Goal: Task Accomplishment & Management: Find specific page/section

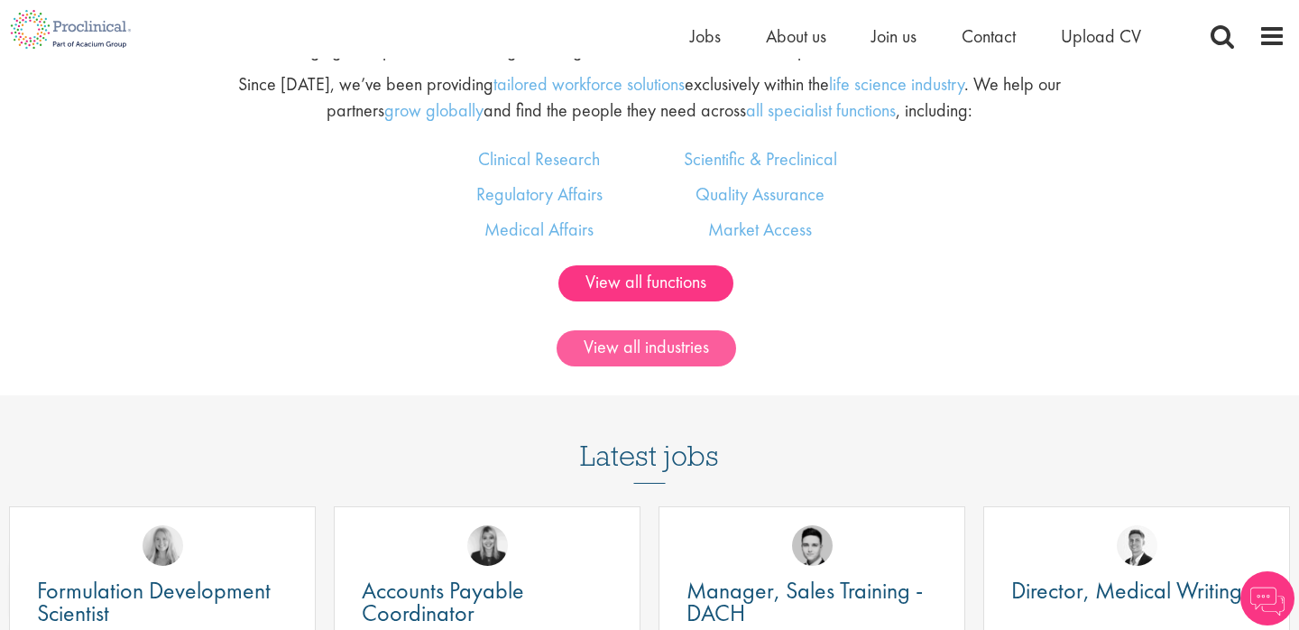
click at [648, 352] on link "View all industries" at bounding box center [647, 348] width 180 height 36
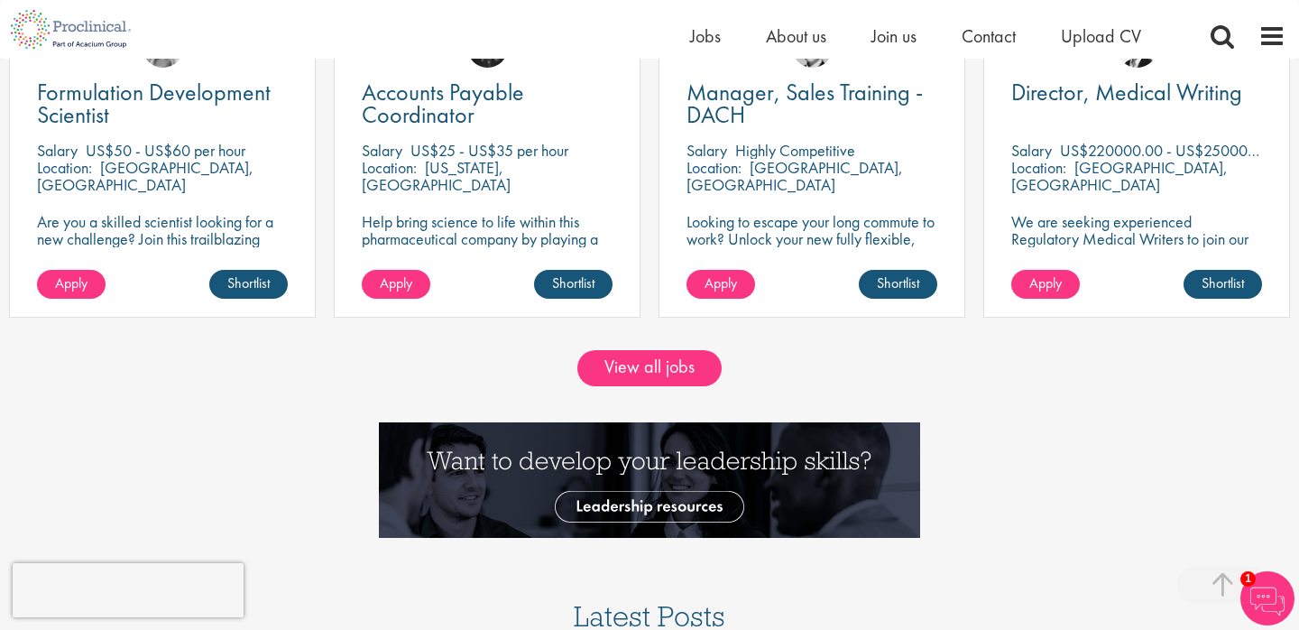
scroll to position [1637, 0]
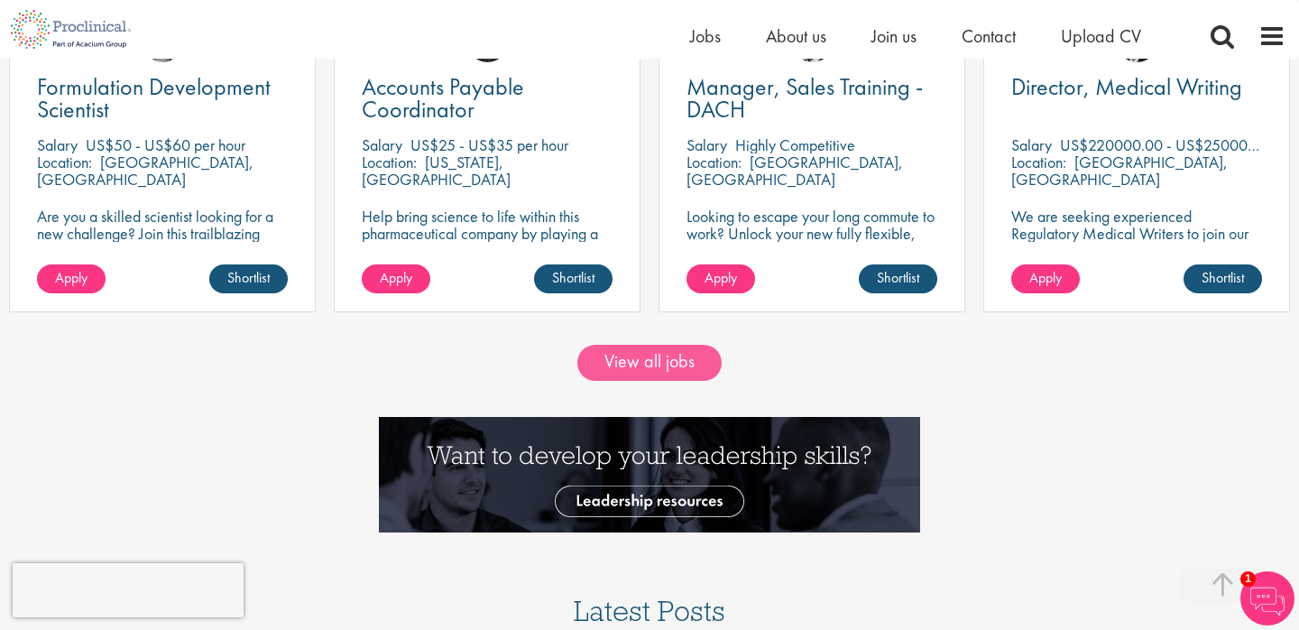
click at [652, 355] on link "View all jobs" at bounding box center [649, 363] width 144 height 36
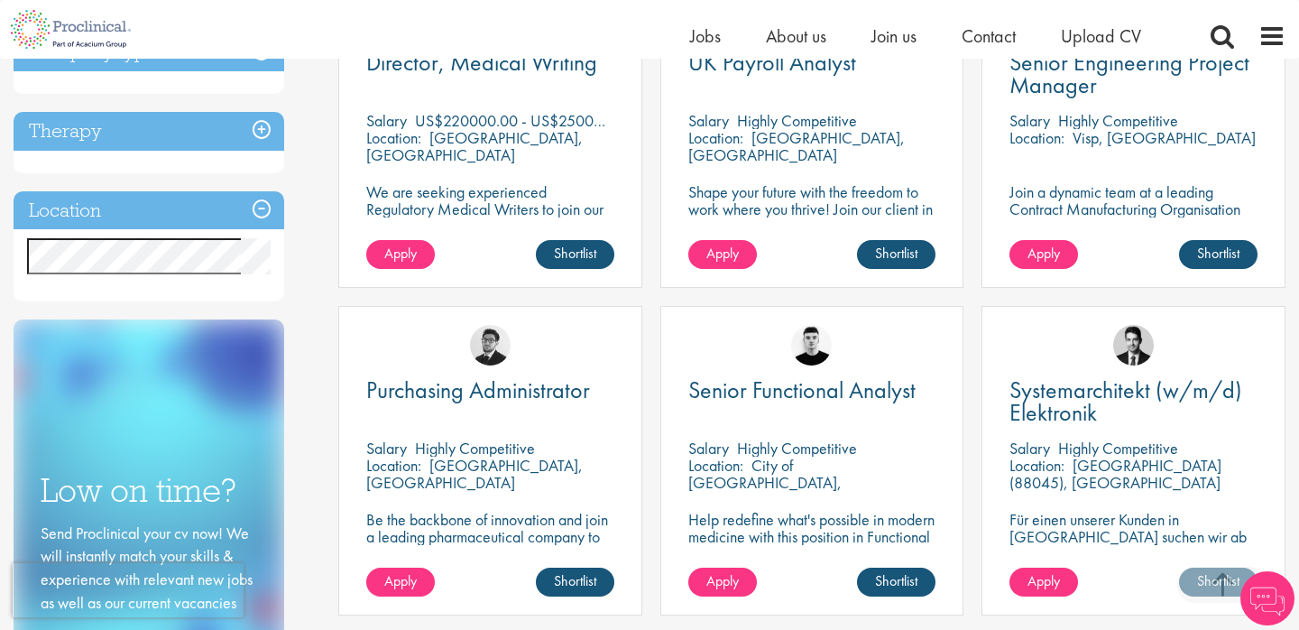
scroll to position [762, 0]
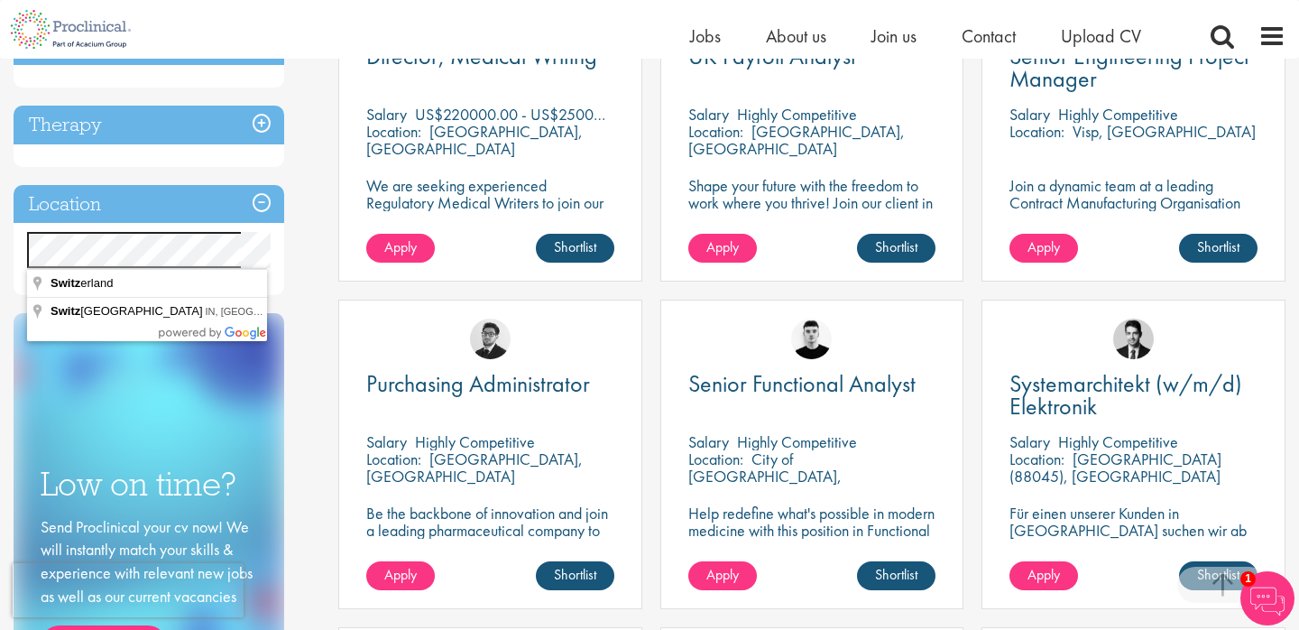
drag, startPoint x: 128, startPoint y: 278, endPoint x: 149, endPoint y: 280, distance: 20.8
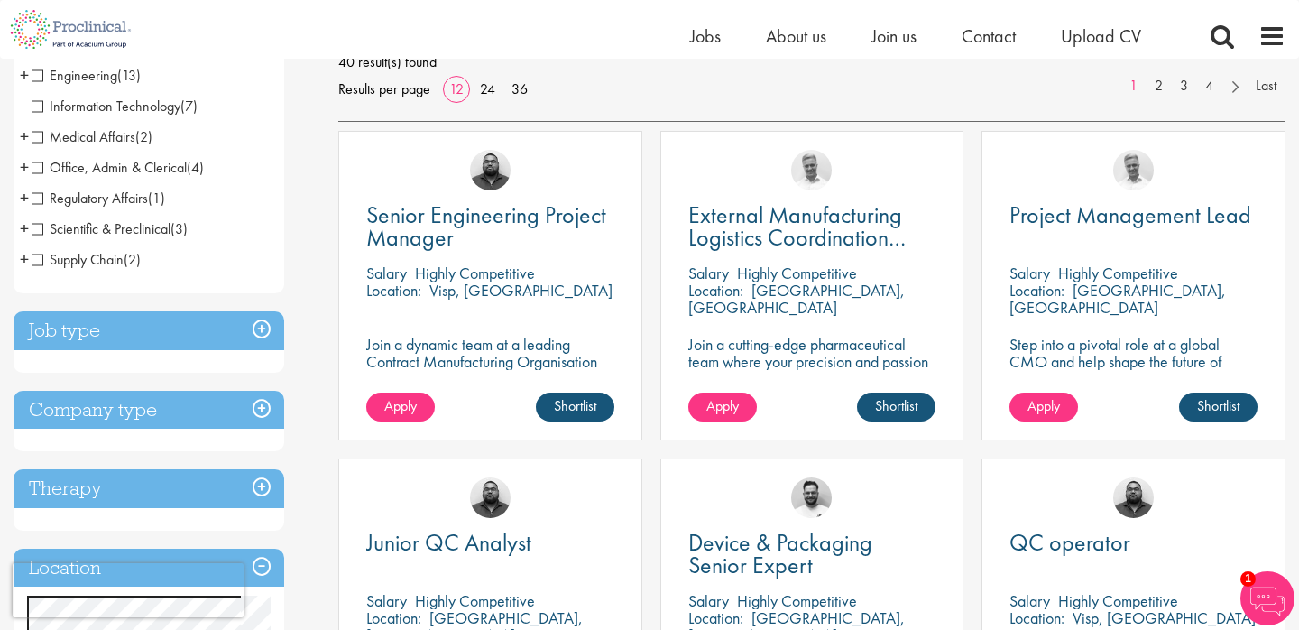
scroll to position [256, 0]
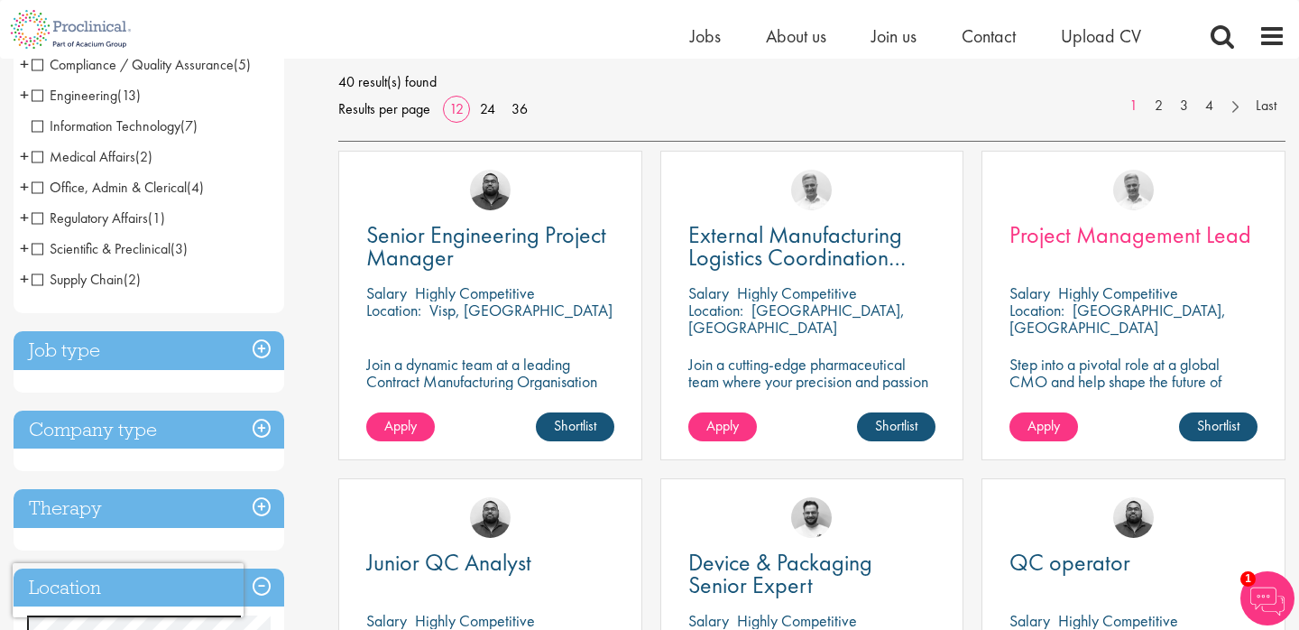
click at [1123, 235] on span "Project Management Lead" at bounding box center [1131, 234] width 242 height 31
